Goal: Navigation & Orientation: Find specific page/section

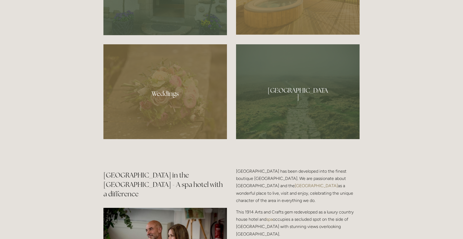
scroll to position [521, 0]
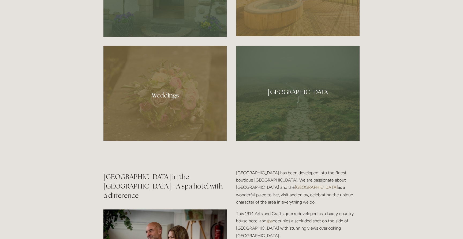
click at [171, 109] on div at bounding box center [166, 93] width 124 height 95
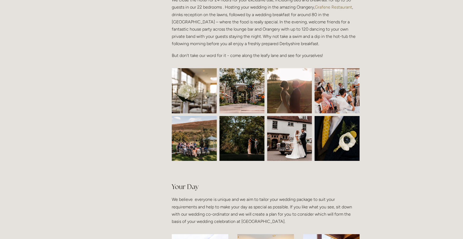
scroll to position [209, 0]
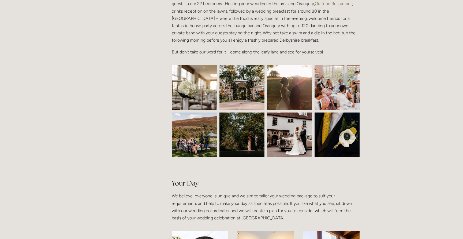
click at [197, 95] on img at bounding box center [195, 87] width 68 height 45
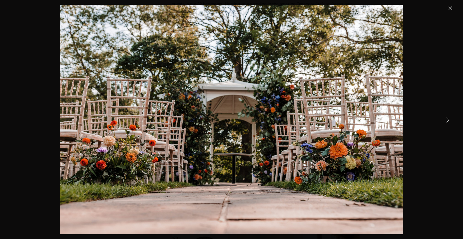
click at [451, 9] on link "Close" at bounding box center [451, 8] width 6 height 6
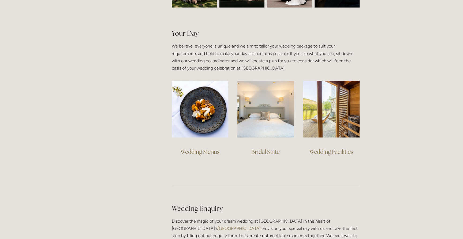
scroll to position [360, 0]
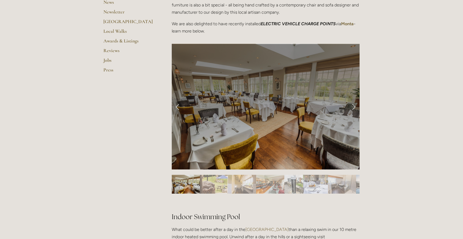
scroll to position [183, 0]
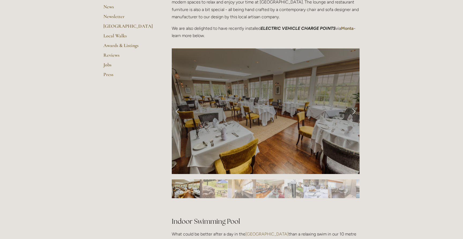
click at [251, 102] on div at bounding box center [266, 110] width 188 height 125
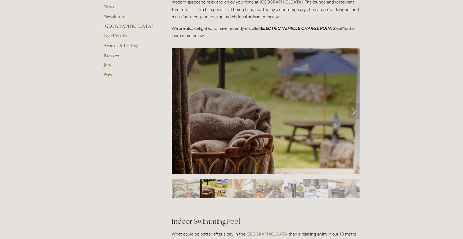
scroll to position [183, 0]
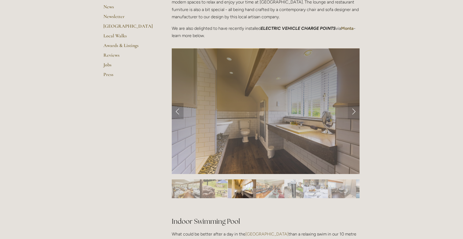
click at [179, 112] on link "Previous Slide" at bounding box center [178, 111] width 12 height 16
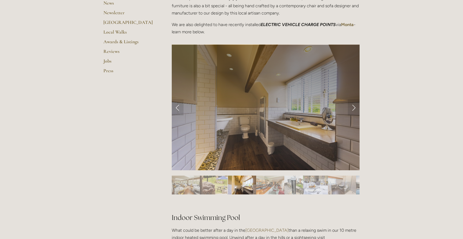
scroll to position [187, 0]
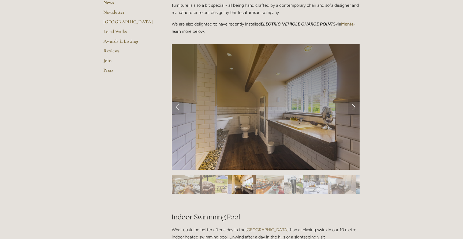
click at [242, 172] on div at bounding box center [266, 172] width 188 height 0
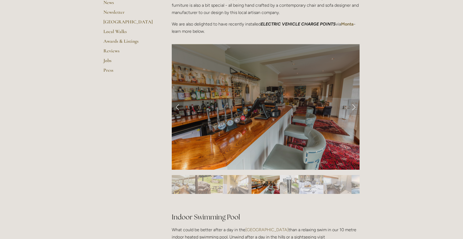
click at [179, 108] on link "Previous Slide" at bounding box center [178, 107] width 12 height 16
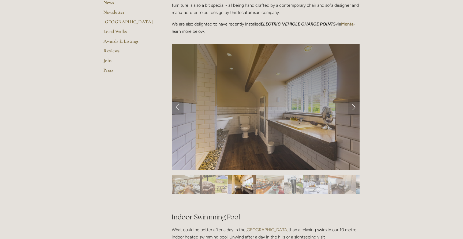
click at [179, 108] on link "Previous Slide" at bounding box center [178, 107] width 12 height 16
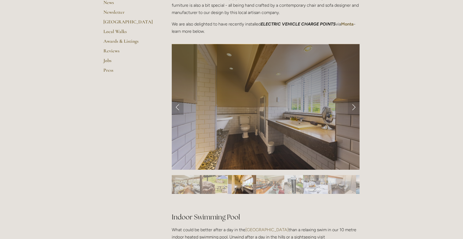
click at [178, 108] on link "Previous Slide" at bounding box center [178, 107] width 12 height 16
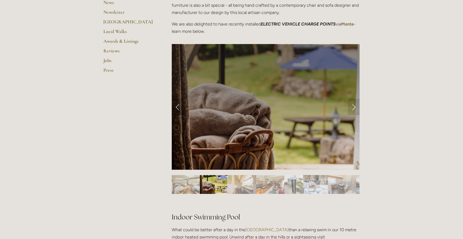
click at [179, 108] on link "Previous Slide" at bounding box center [178, 107] width 12 height 16
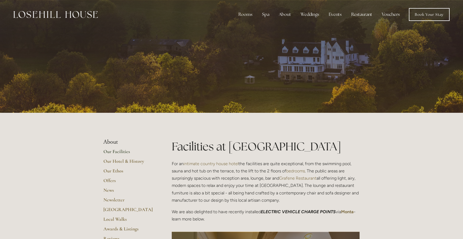
scroll to position [0, 0]
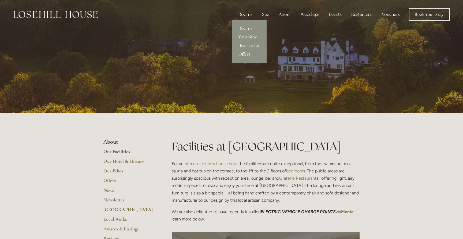
click at [252, 14] on div "Rooms" at bounding box center [245, 14] width 23 height 11
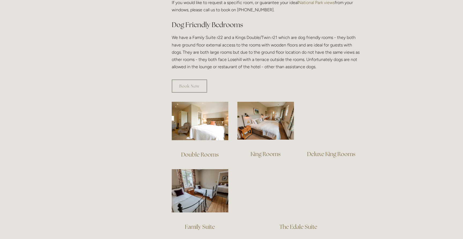
scroll to position [293, 0]
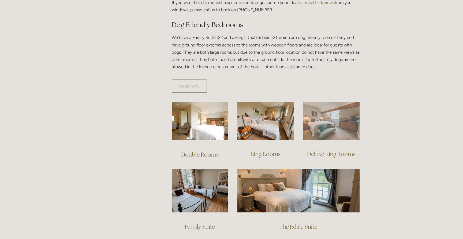
click at [327, 110] on img at bounding box center [331, 121] width 57 height 38
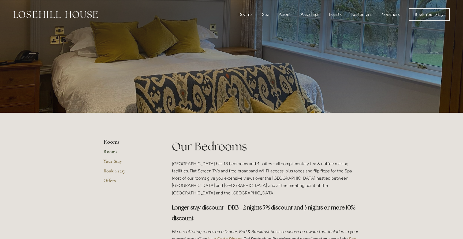
scroll to position [0, 0]
click at [67, 16] on img at bounding box center [55, 14] width 84 height 7
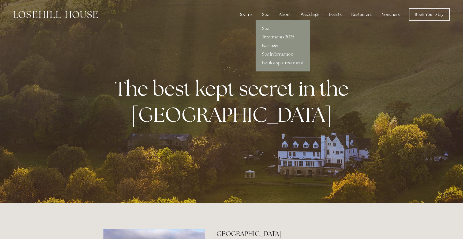
click at [267, 15] on div "Spa" at bounding box center [266, 14] width 16 height 11
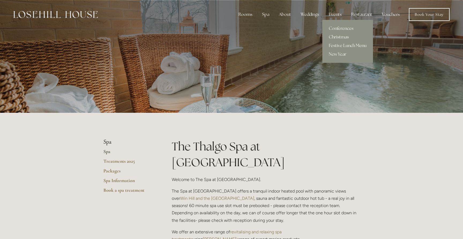
click at [335, 15] on div "Events" at bounding box center [335, 14] width 21 height 11
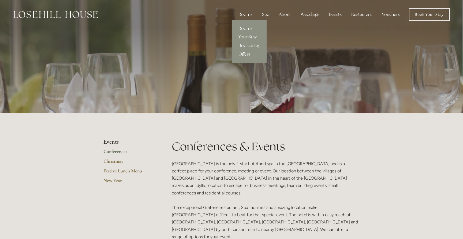
click at [249, 27] on link "Rooms" at bounding box center [249, 28] width 35 height 9
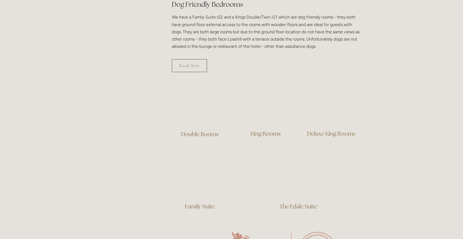
scroll to position [313, 0]
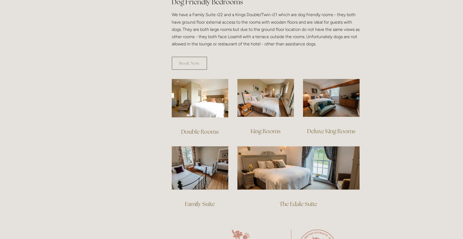
scroll to position [316, 0]
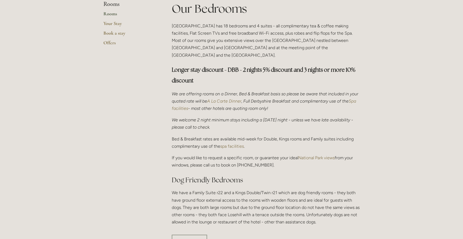
scroll to position [141, 0]
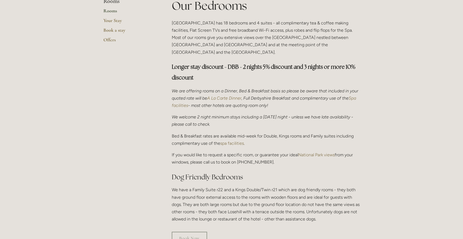
click at [116, 12] on link "Rooms" at bounding box center [129, 13] width 51 height 10
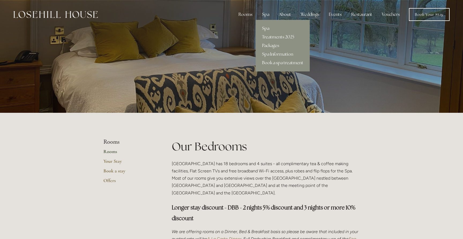
click at [268, 29] on link "Spa" at bounding box center [283, 28] width 54 height 9
